Goal: Register for event/course

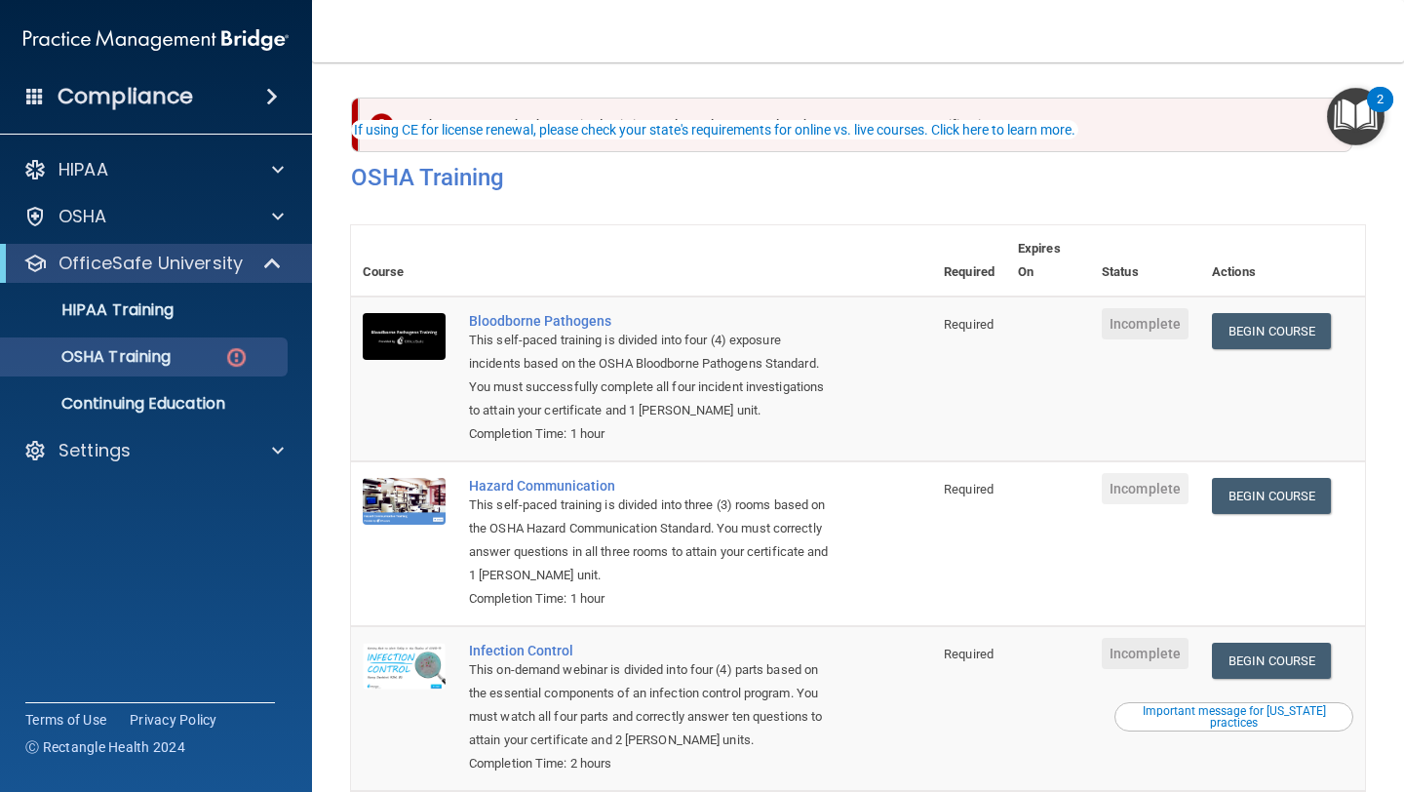
scroll to position [80, 0]
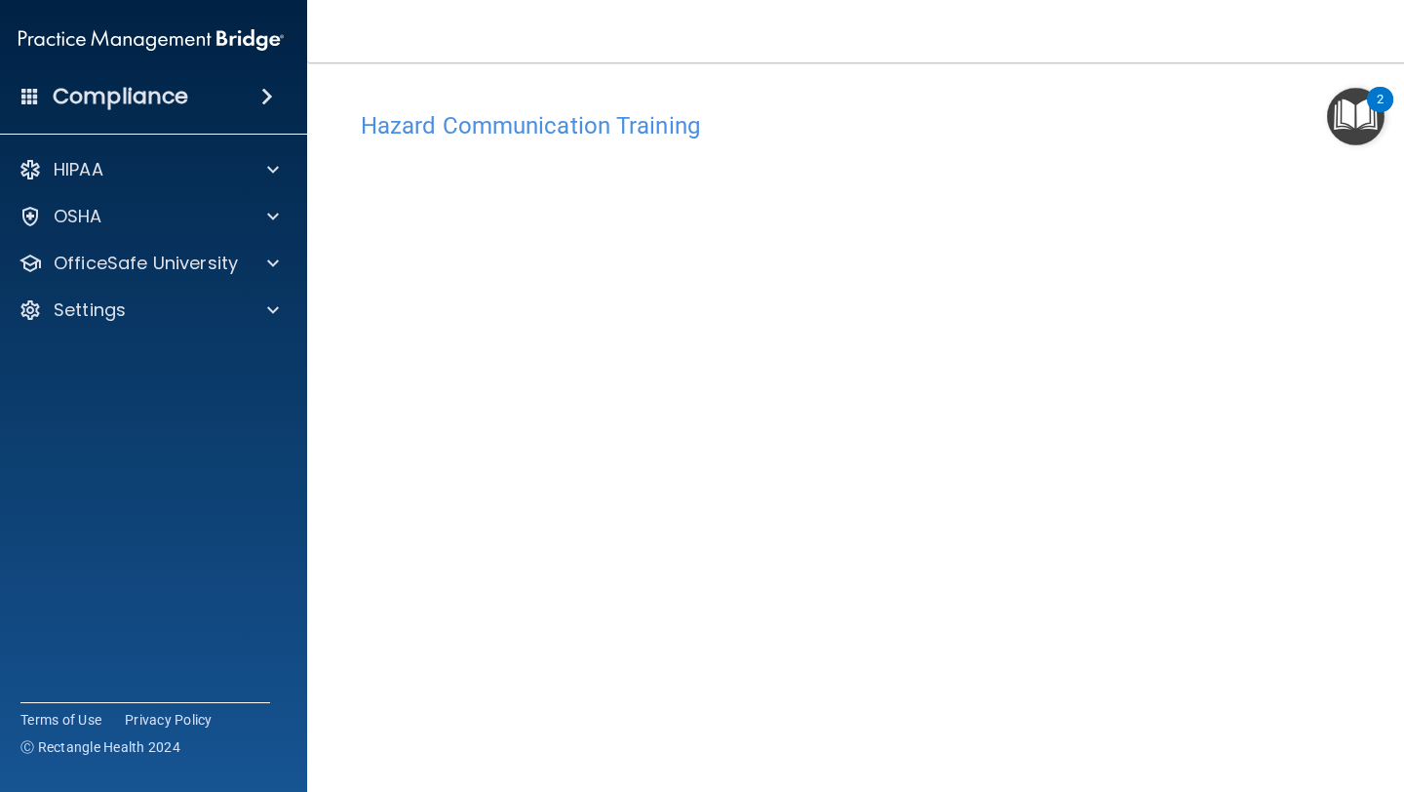
scroll to position [87, 0]
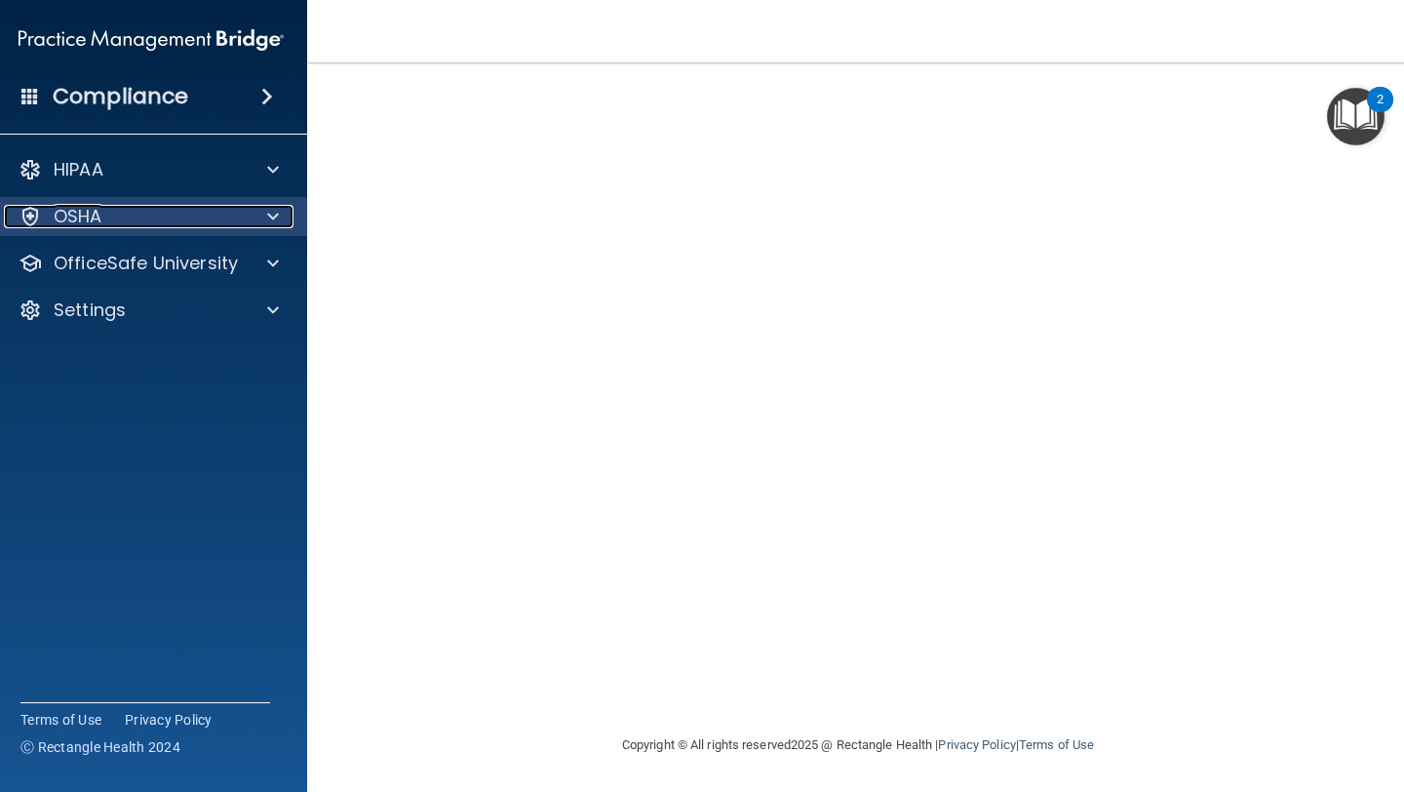
click at [229, 219] on div "OSHA" at bounding box center [125, 216] width 242 height 23
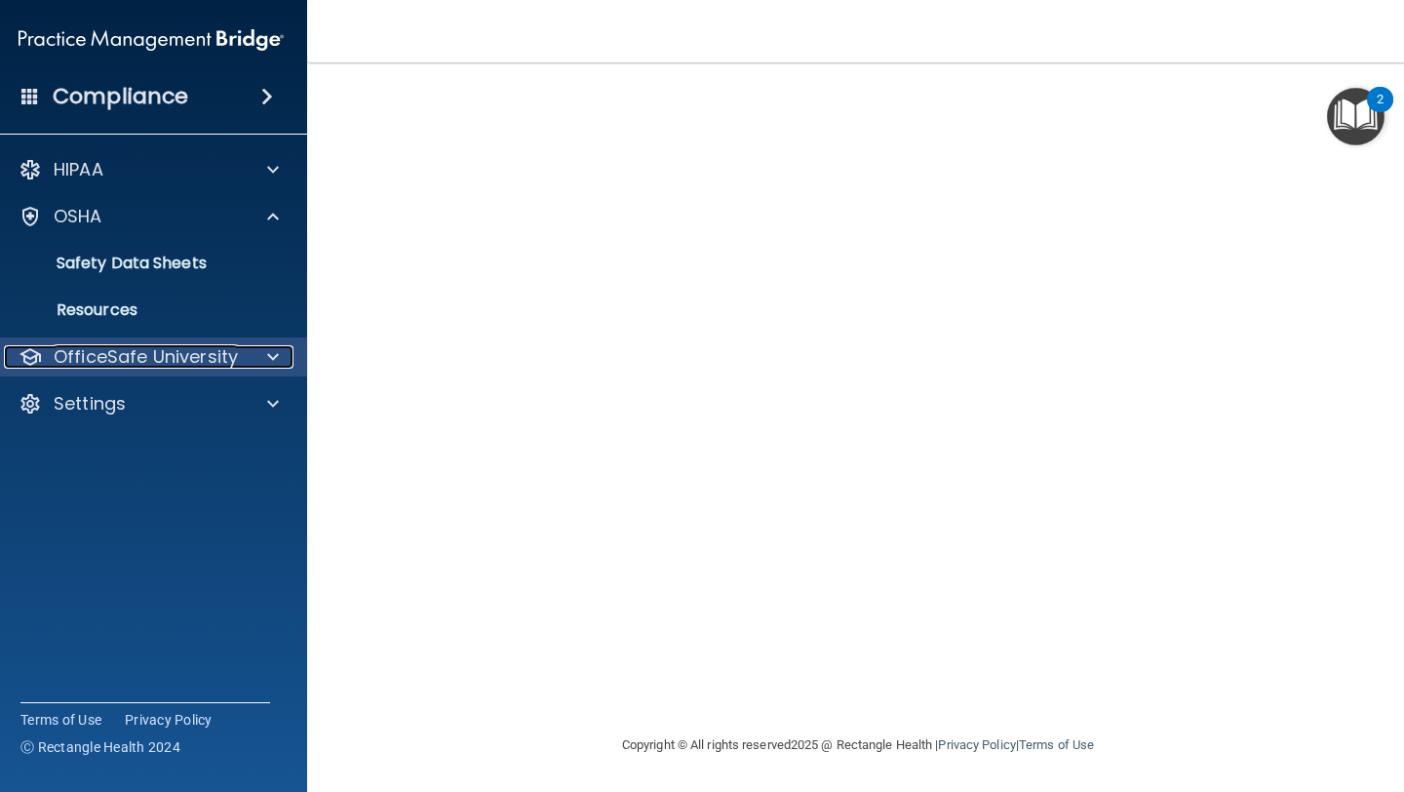
click at [173, 346] on p "OfficeSafe University" at bounding box center [146, 356] width 184 height 23
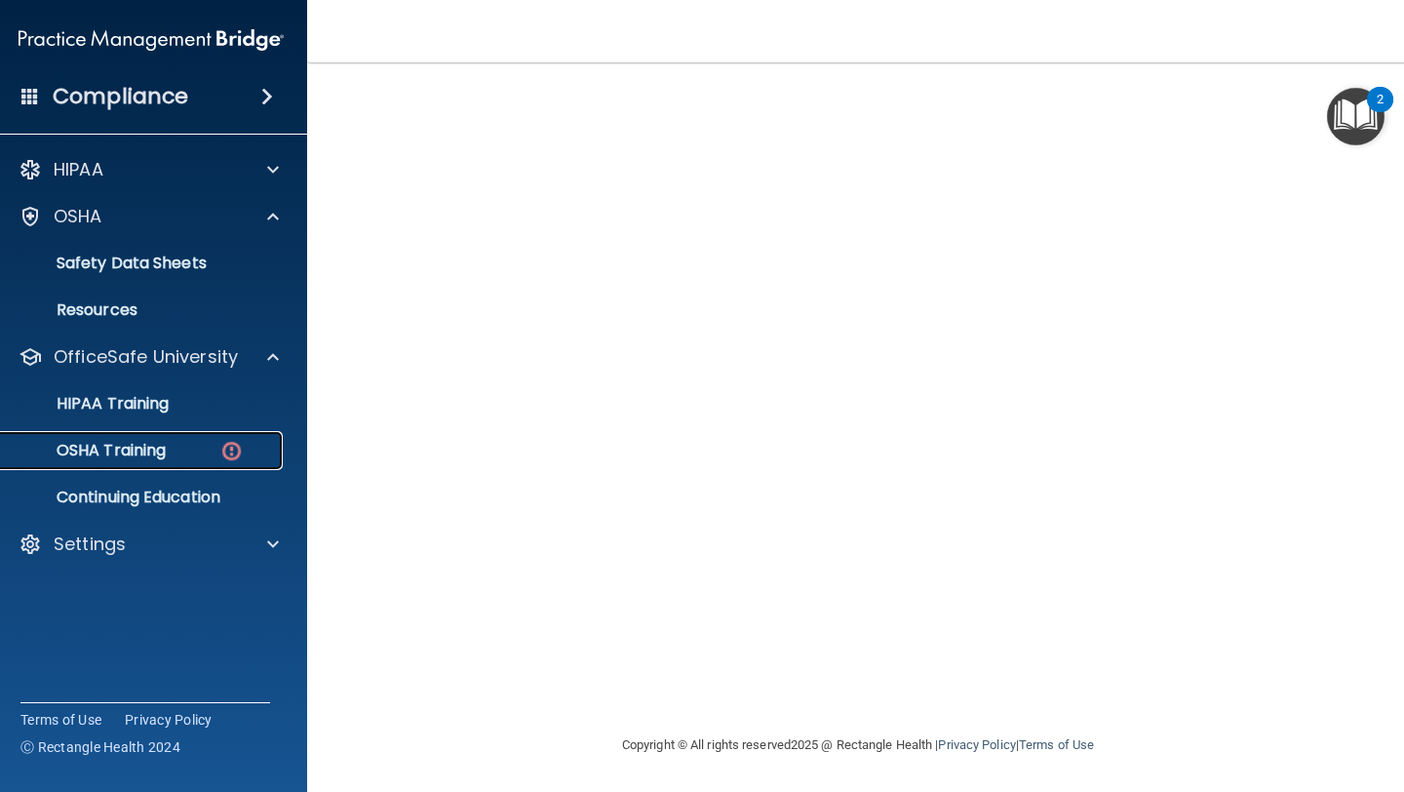
click at [145, 441] on p "OSHA Training" at bounding box center [87, 451] width 158 height 20
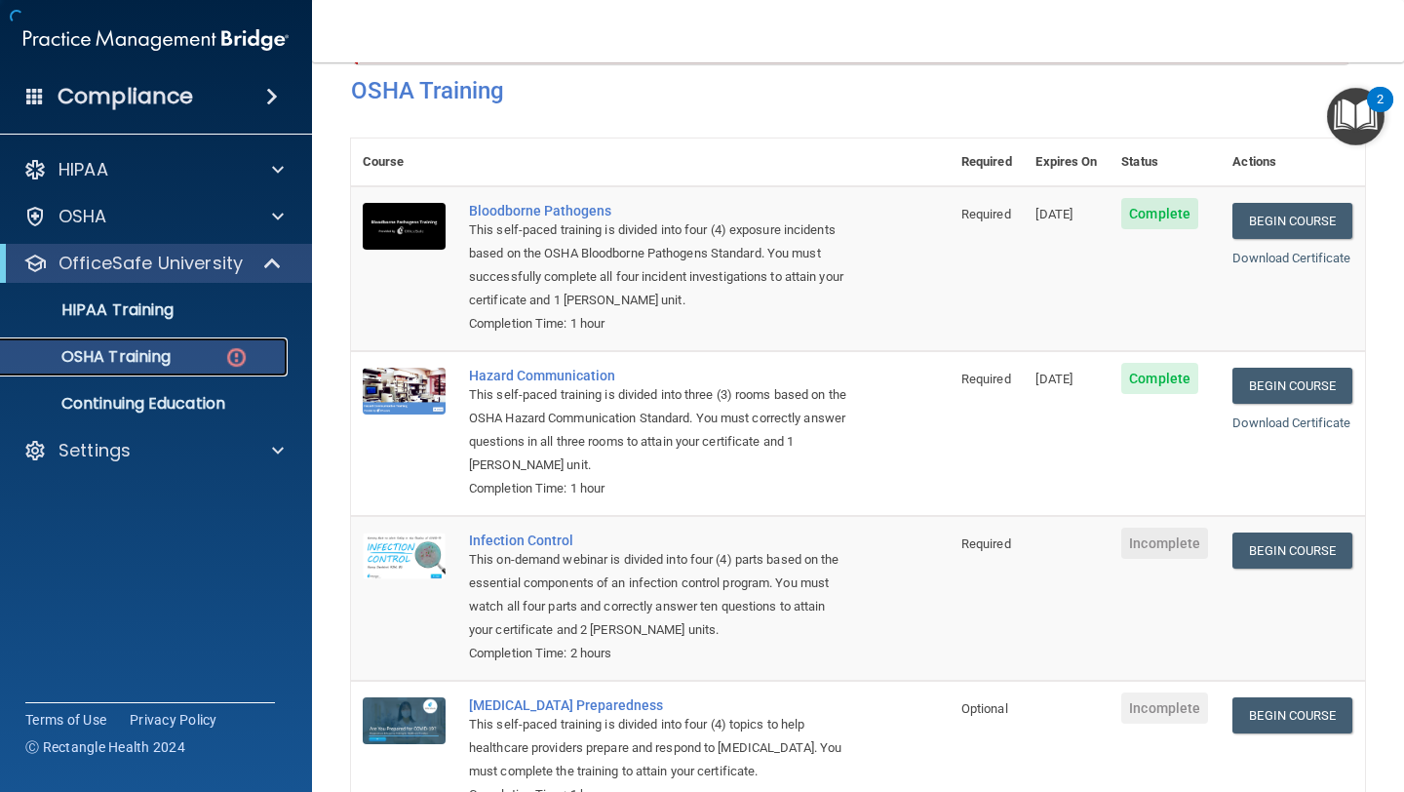
scroll to position [219, 0]
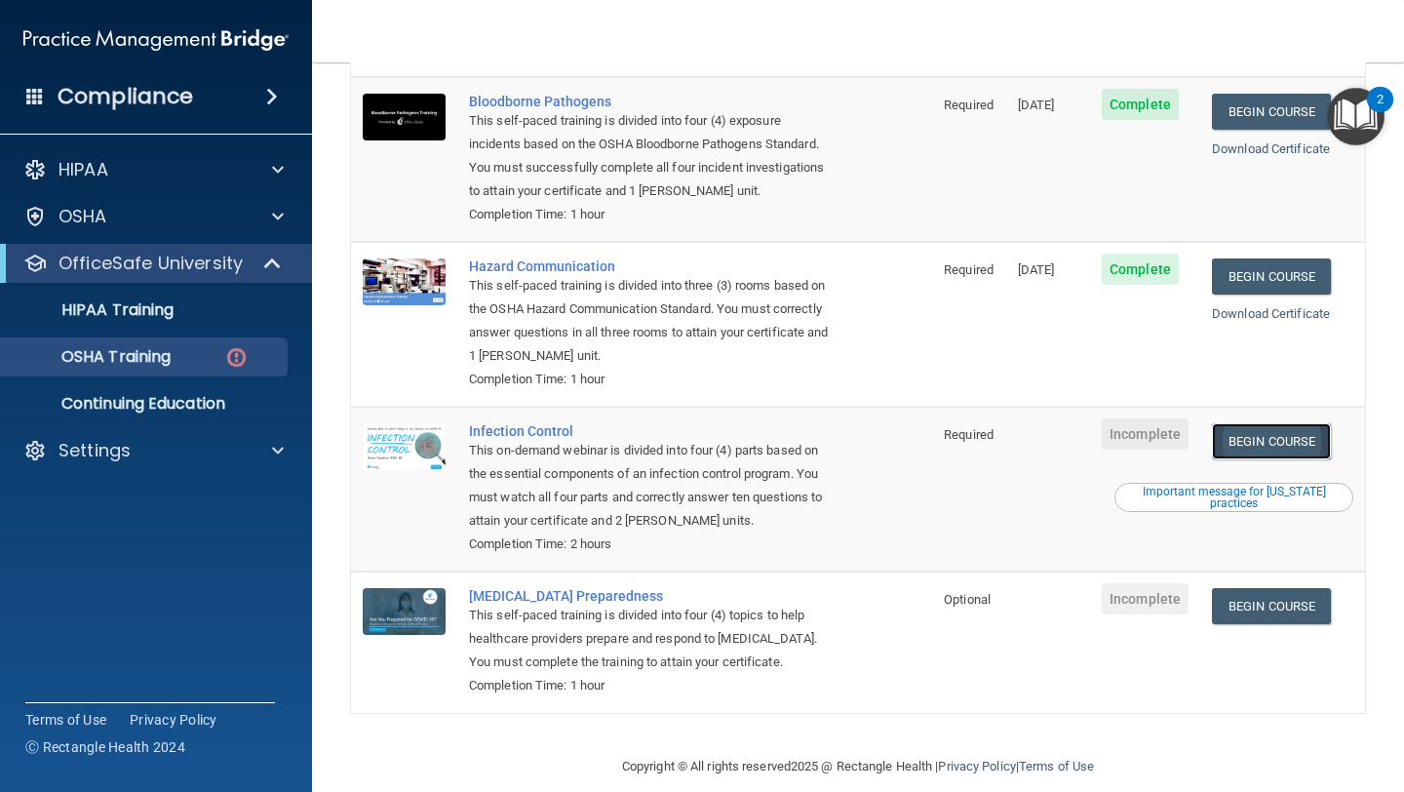
click at [1287, 423] on link "Begin Course" at bounding box center [1271, 441] width 119 height 36
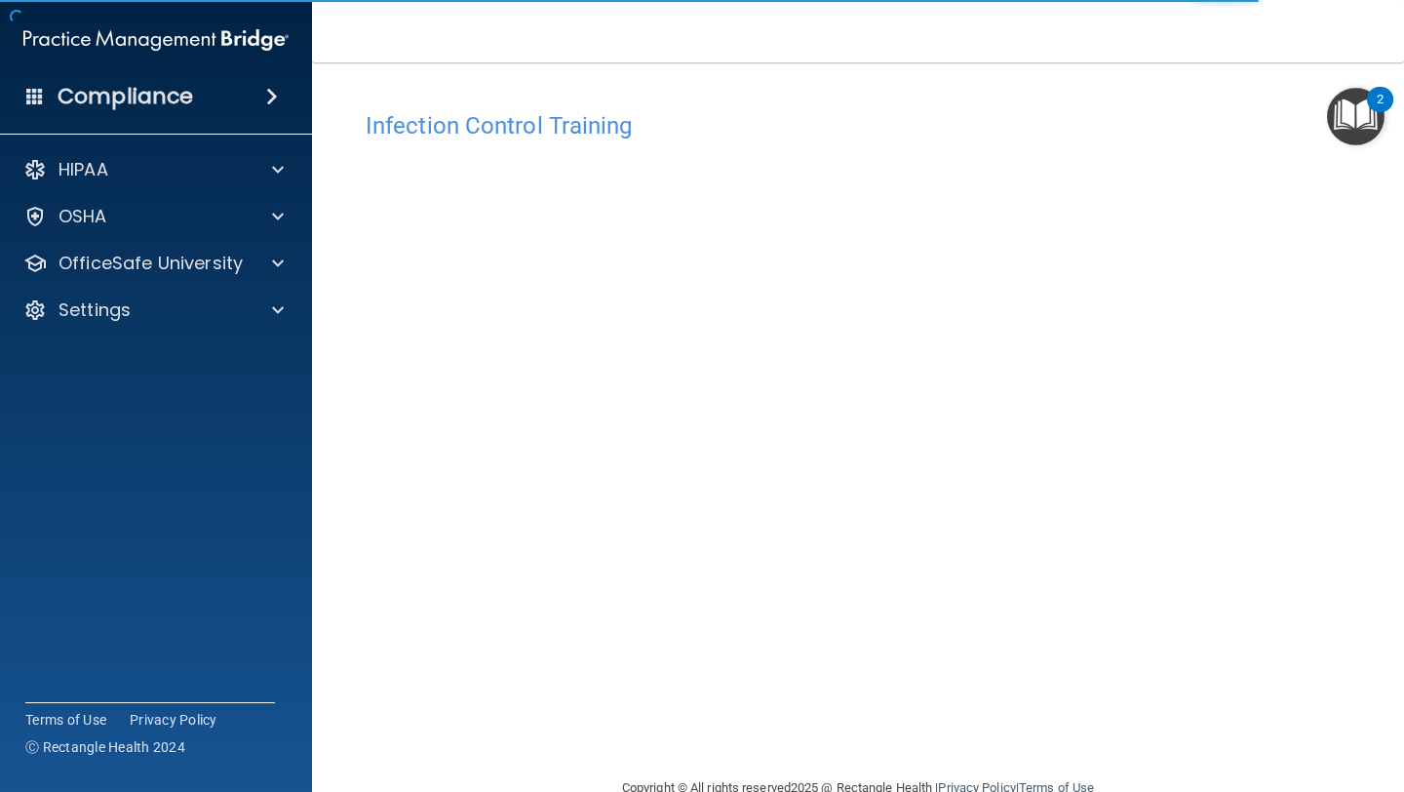
scroll to position [43, 0]
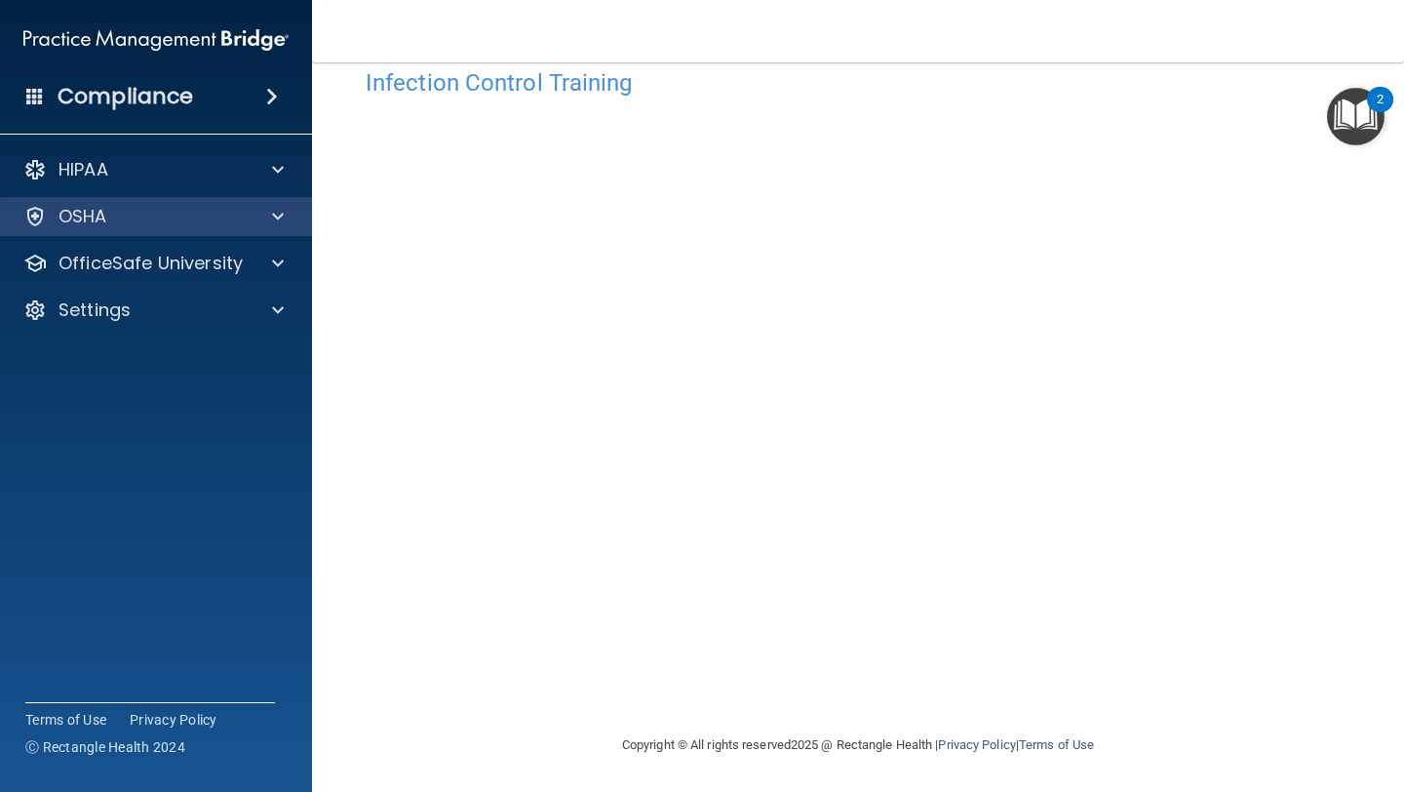
click at [184, 203] on div "OSHA" at bounding box center [156, 216] width 313 height 39
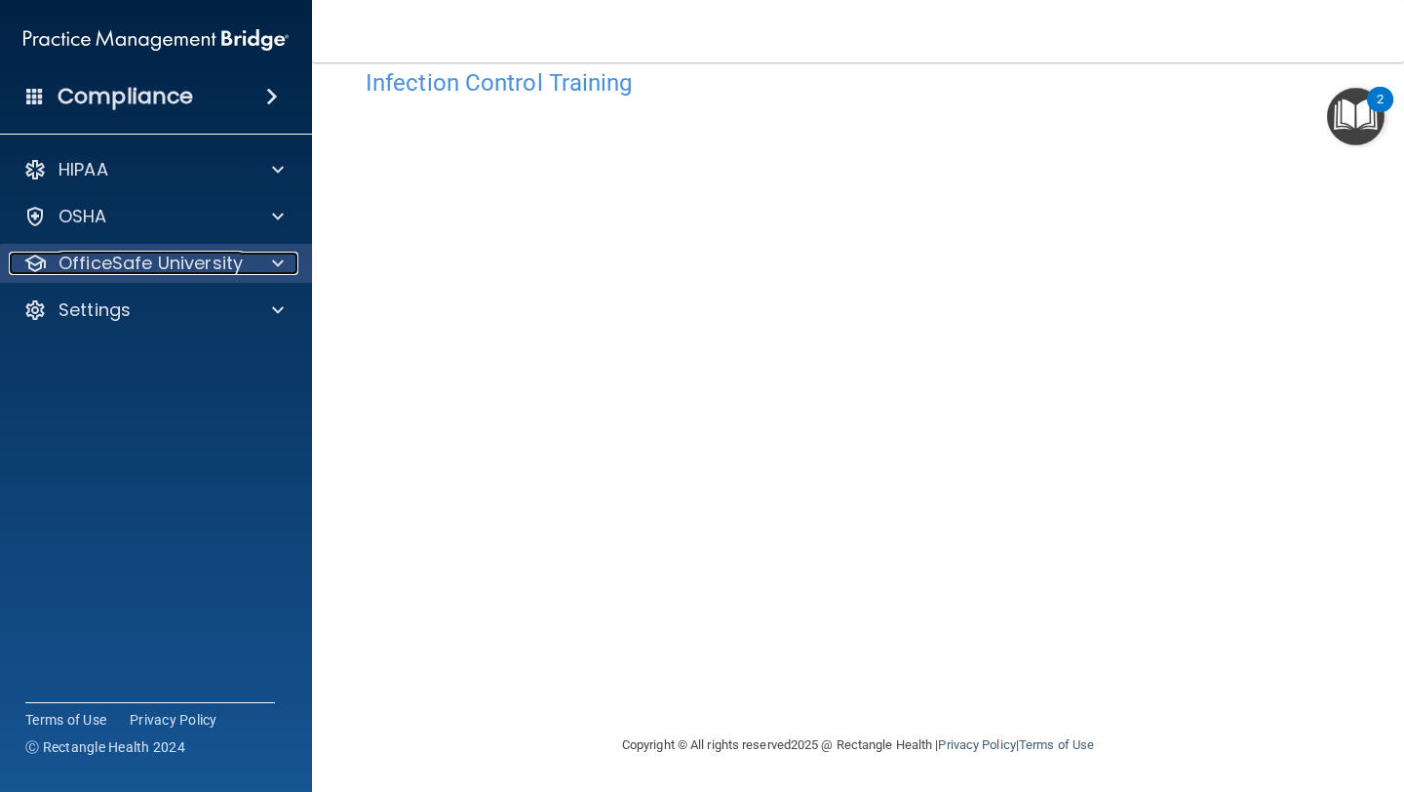
click at [243, 260] on div "OfficeSafe University" at bounding box center [130, 263] width 242 height 23
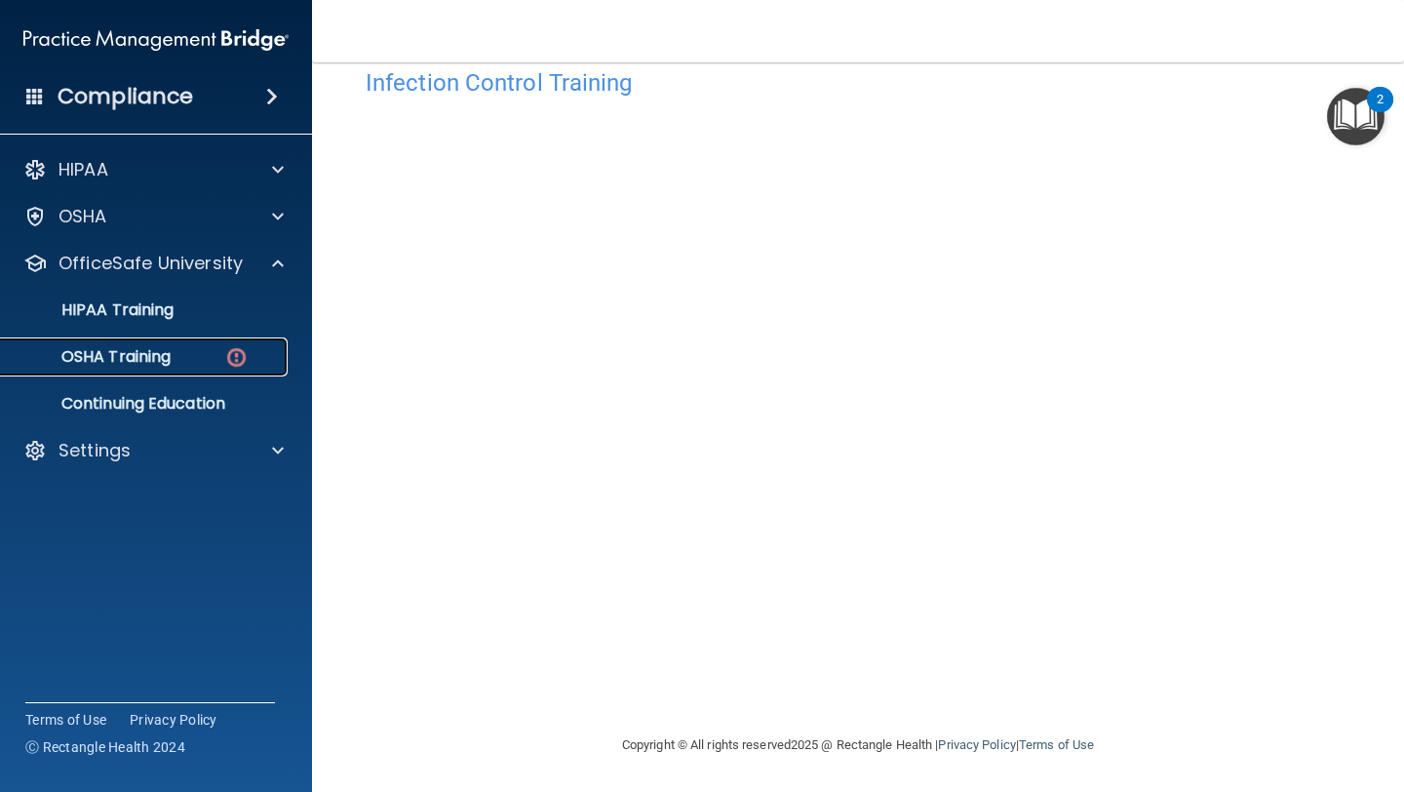
click at [199, 359] on div "OSHA Training" at bounding box center [146, 357] width 266 height 20
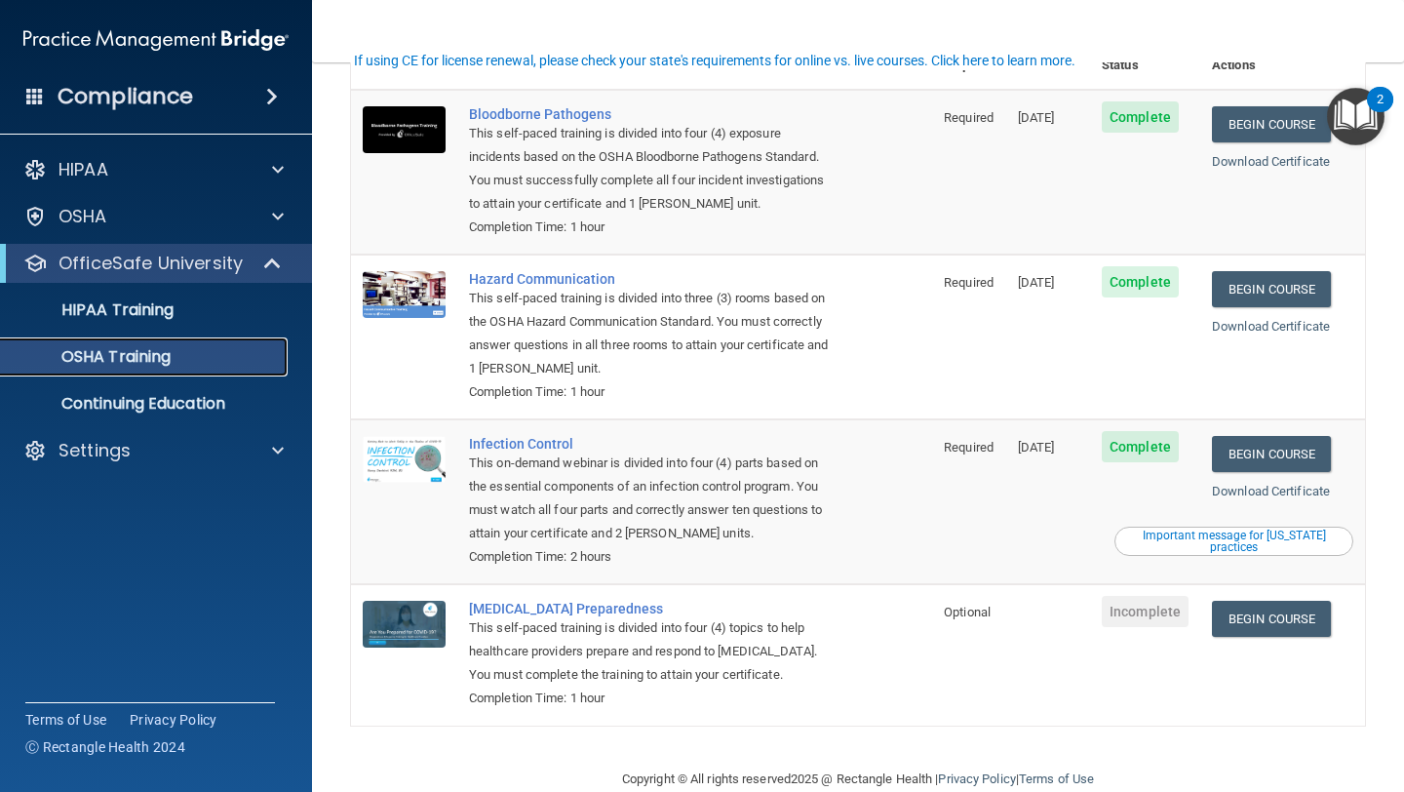
scroll to position [165, 0]
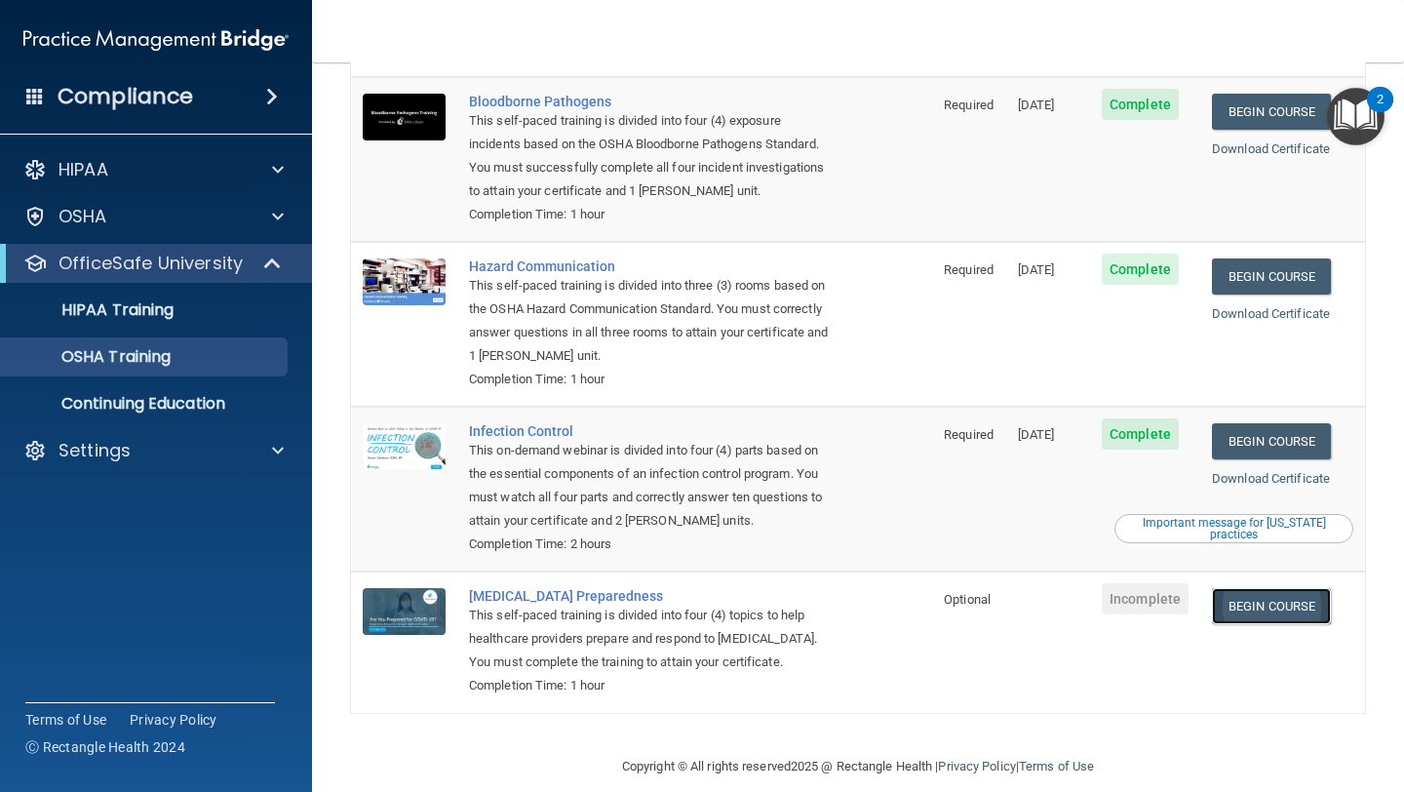
click at [1259, 588] on link "Begin Course" at bounding box center [1271, 606] width 119 height 36
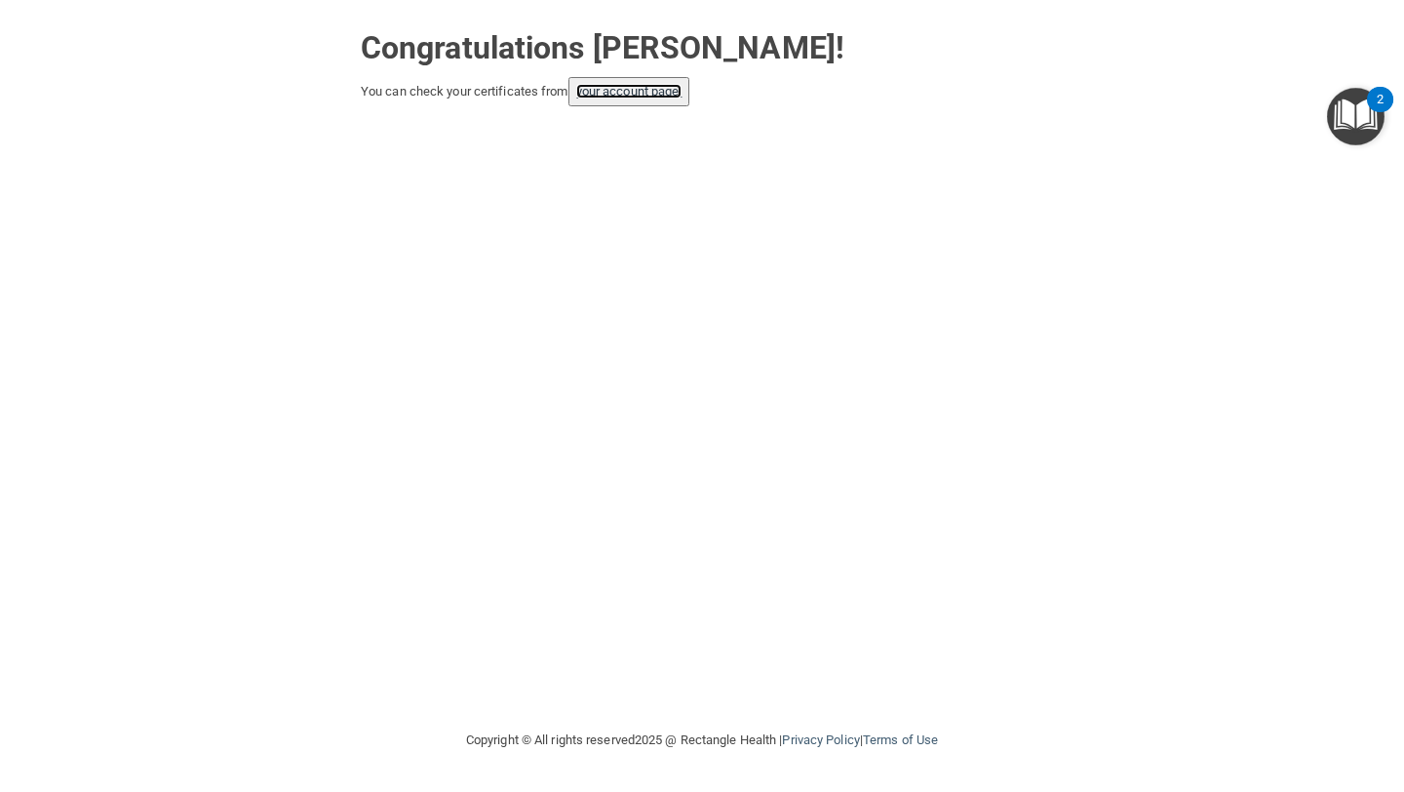
click at [660, 98] on link "your account page!" at bounding box center [629, 91] width 106 height 15
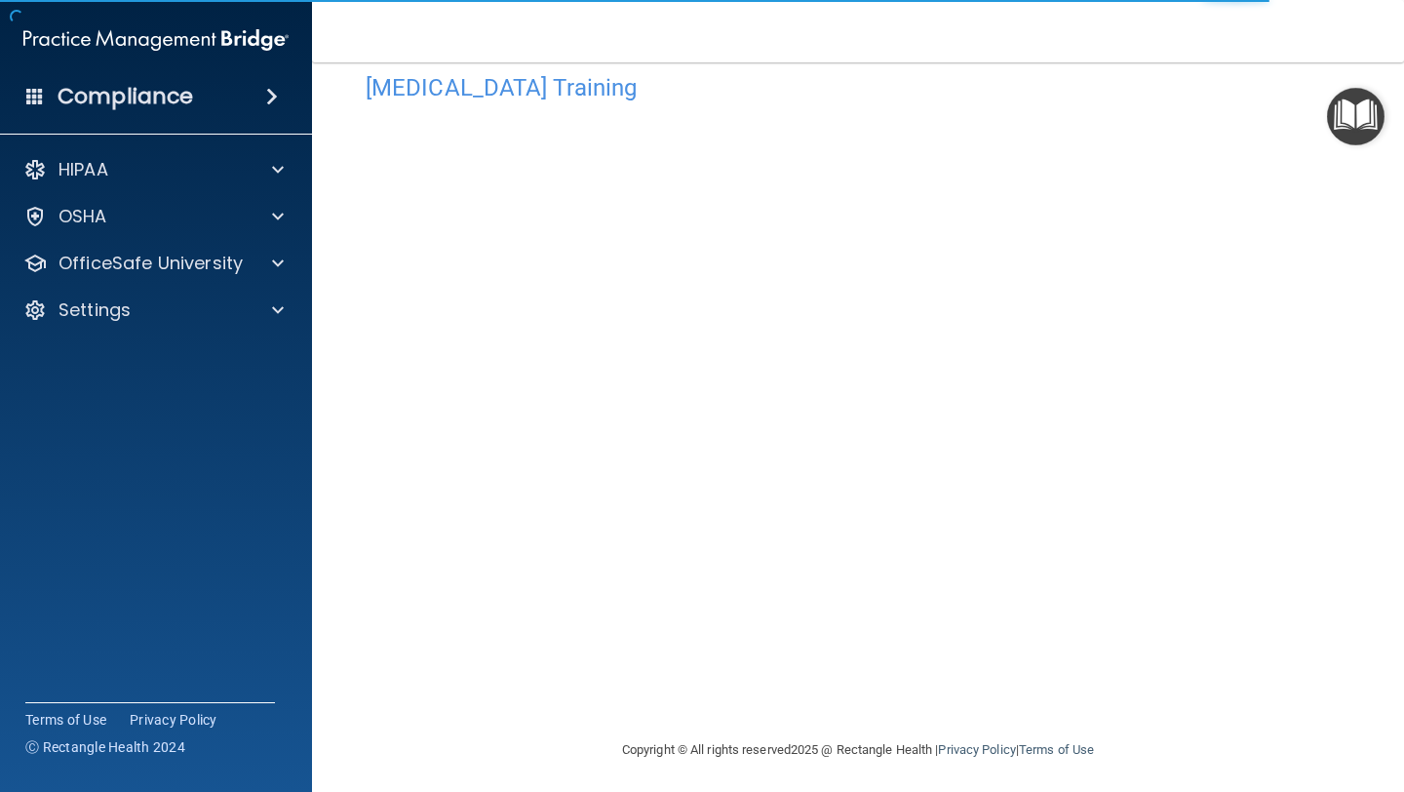
scroll to position [43, 0]
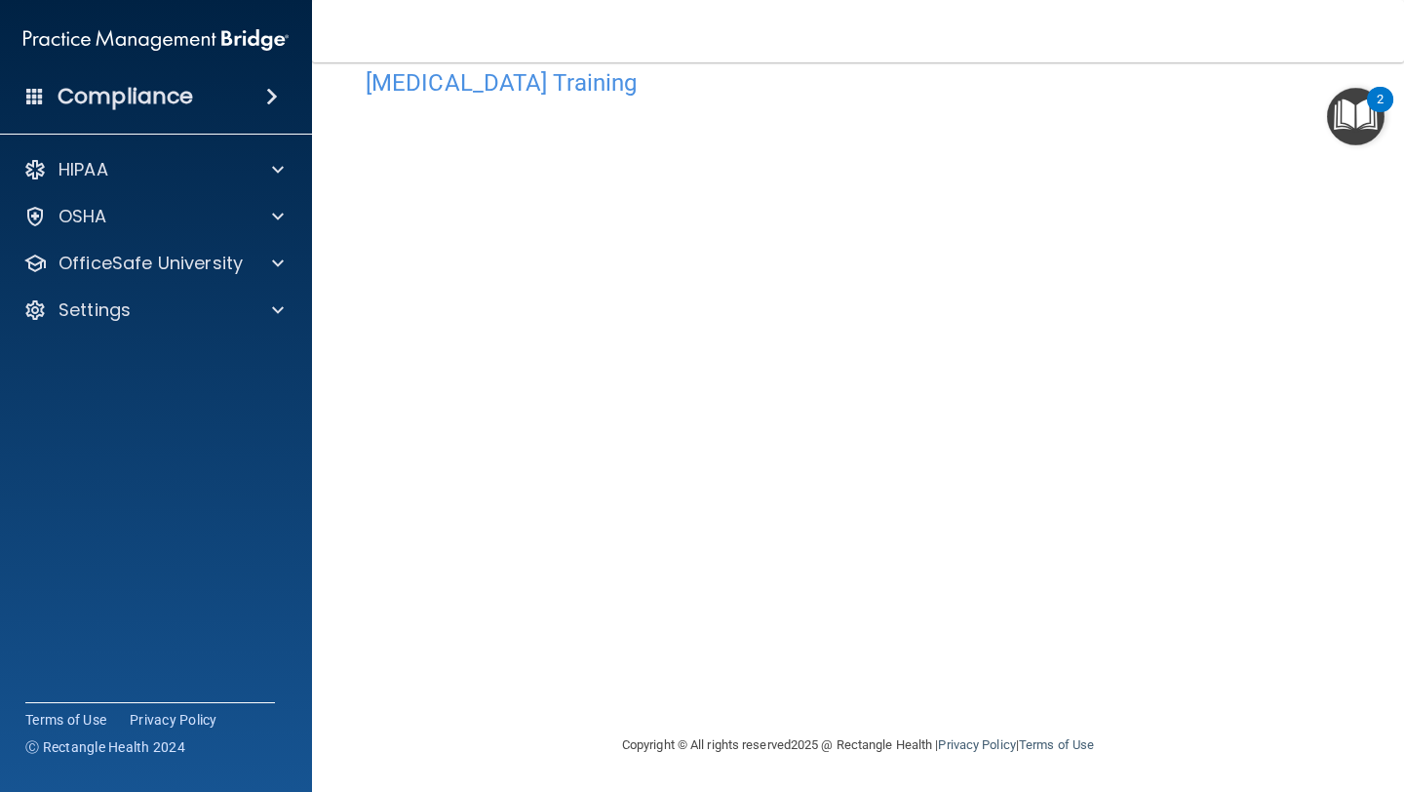
click at [661, 791] on main "[MEDICAL_DATA] Training This course doesn’t expire until . Are you sure you wan…" at bounding box center [858, 426] width 1092 height 729
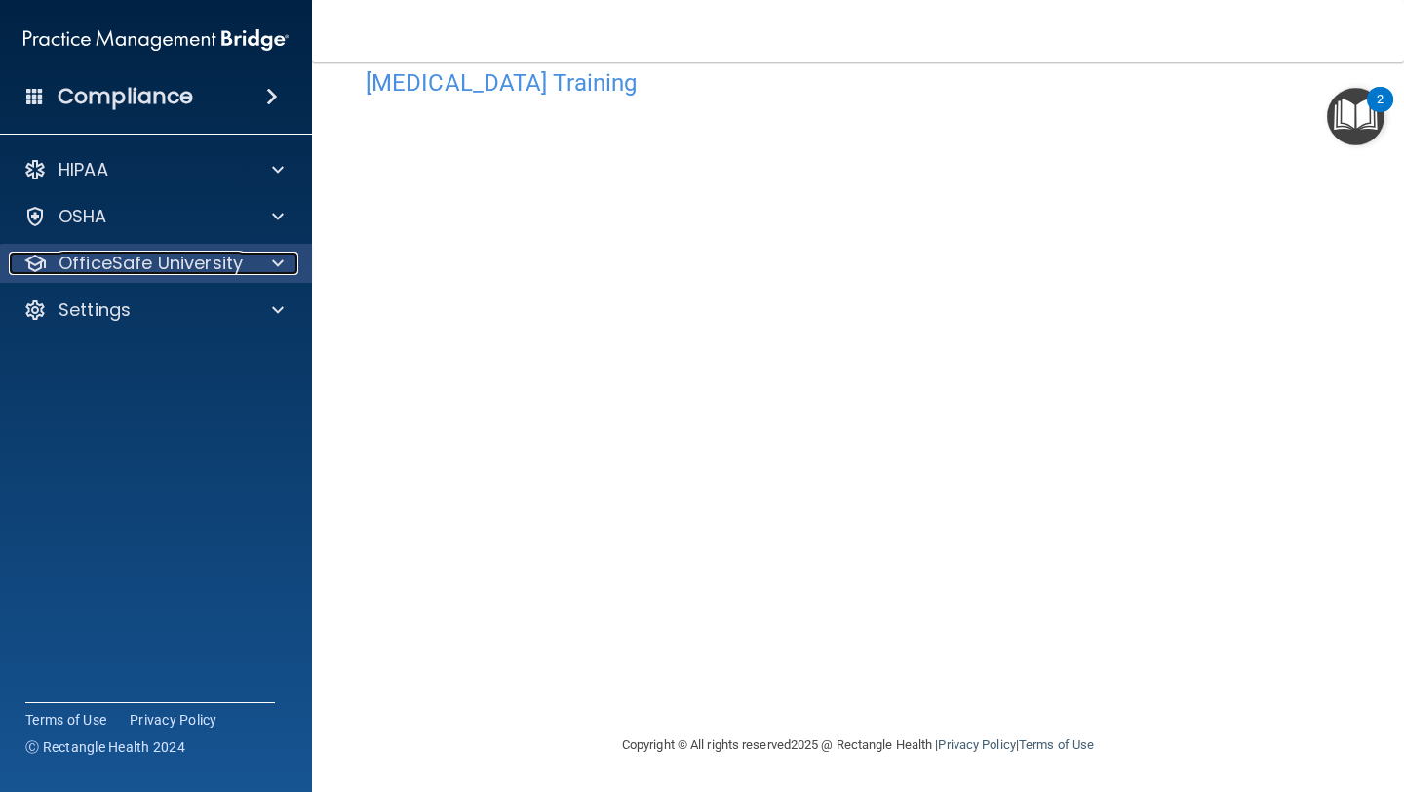
click at [275, 259] on span at bounding box center [278, 263] width 12 height 23
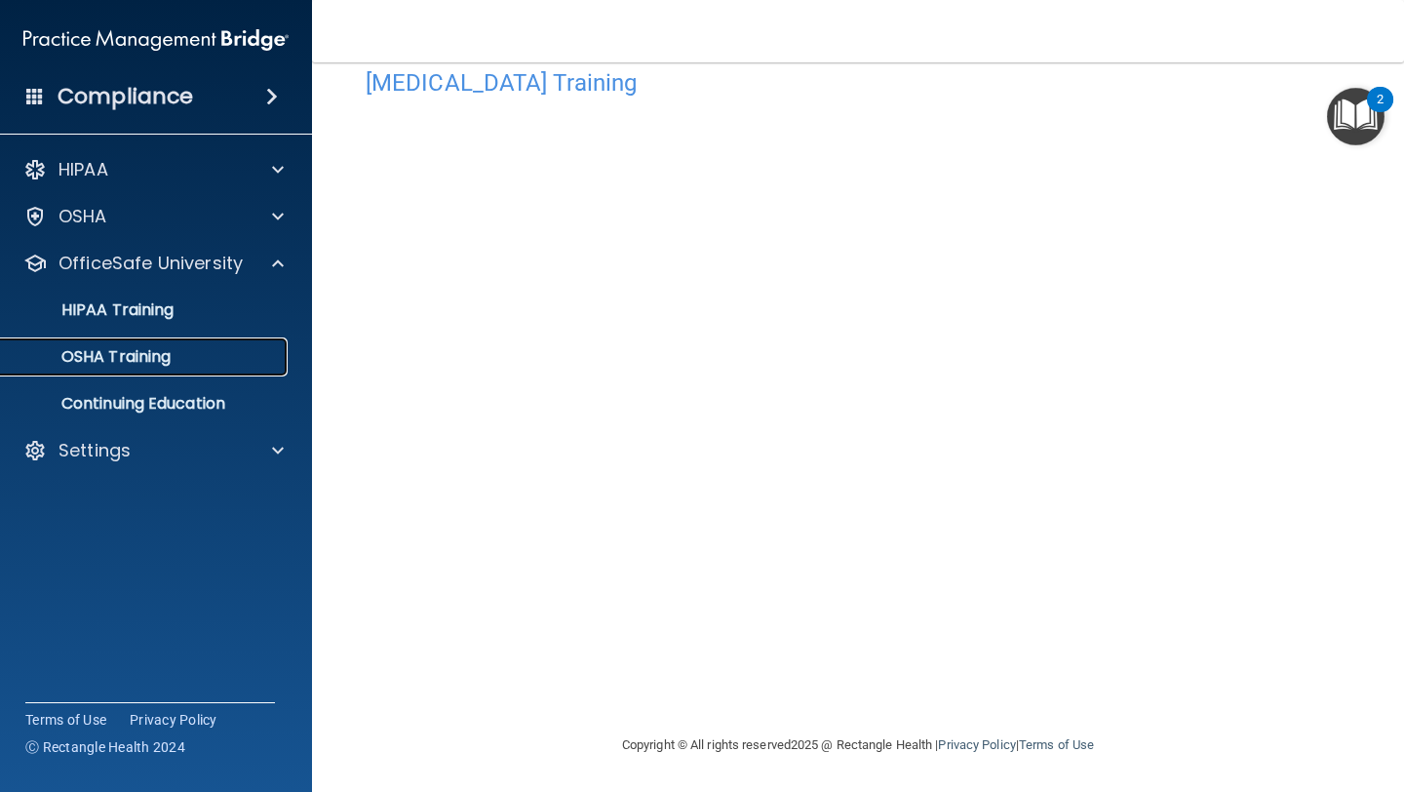
click at [180, 359] on div "OSHA Training" at bounding box center [146, 357] width 266 height 20
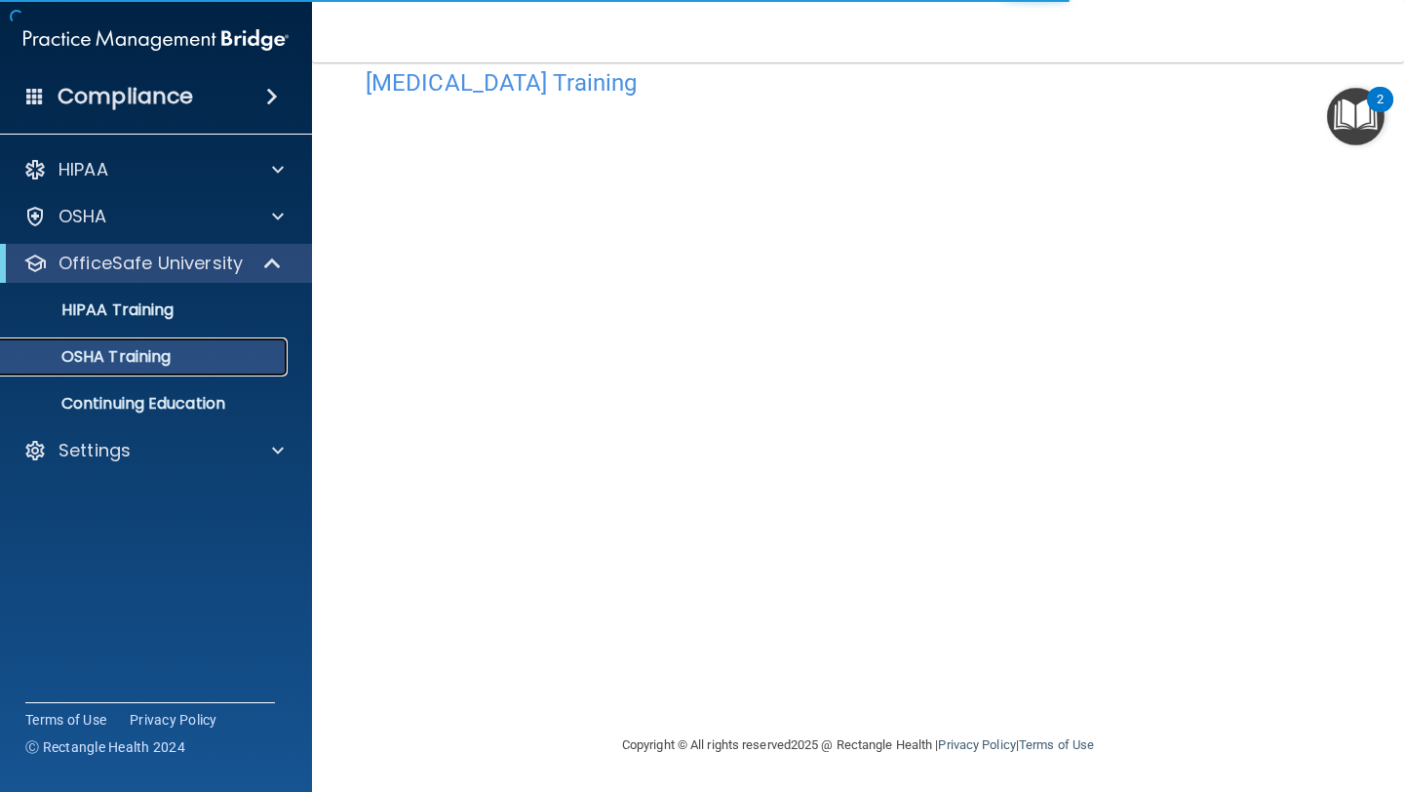
scroll to position [165, 0]
